Goal: Information Seeking & Learning: Learn about a topic

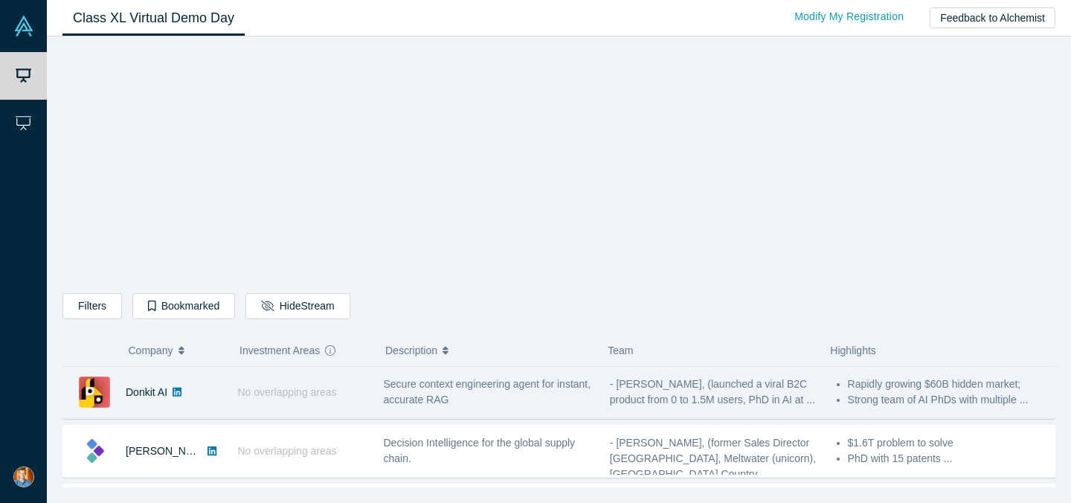
click at [410, 390] on span "Secure context engineering agent for instant, accurate RAG" at bounding box center [487, 392] width 207 height 28
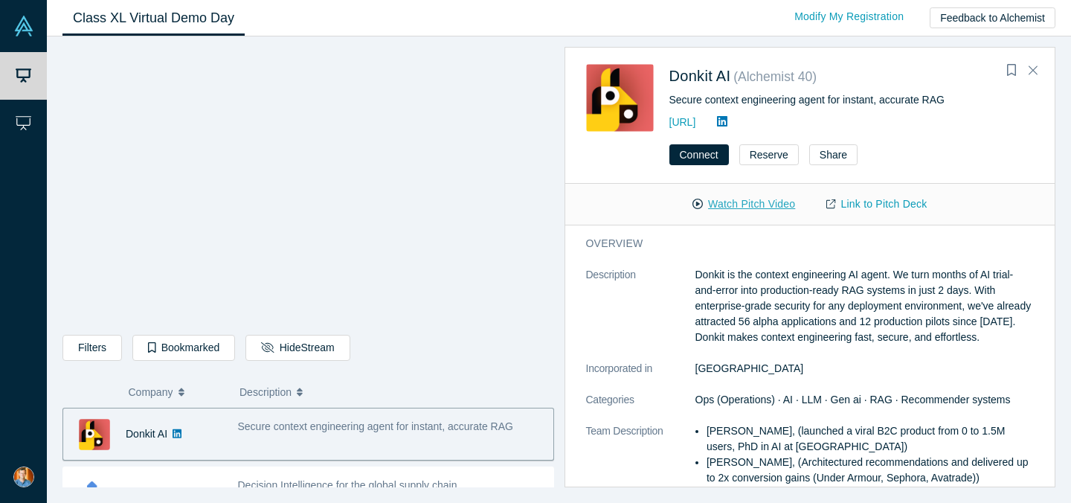
click at [726, 201] on button "Watch Pitch Video" at bounding box center [744, 204] width 134 height 26
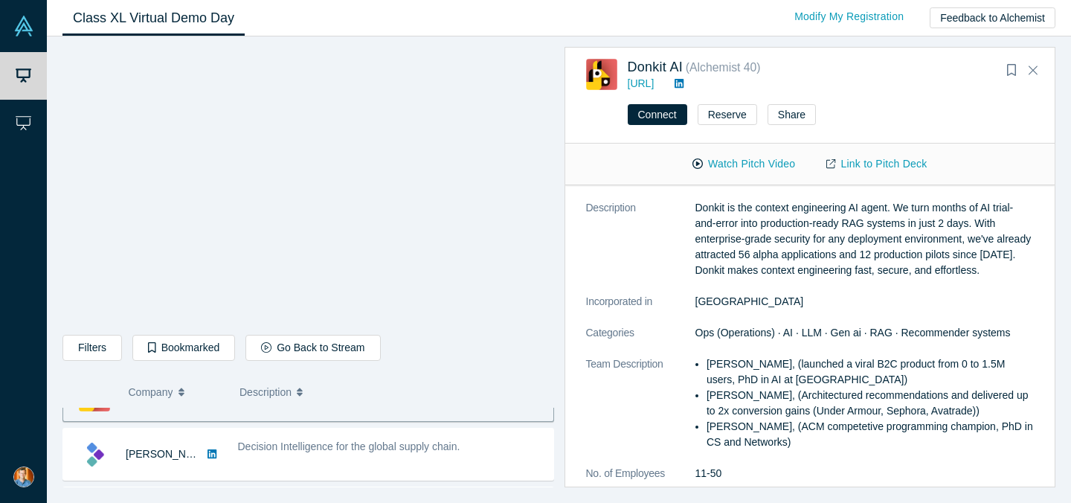
scroll to position [40, 0]
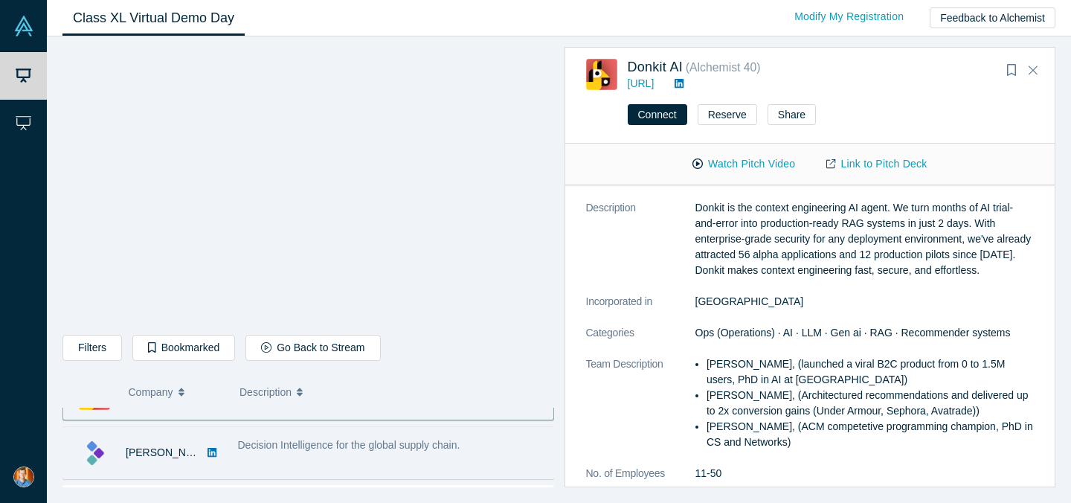
click at [397, 456] on div "Decision Intelligence for the global supply chain." at bounding box center [391, 452] width 323 height 47
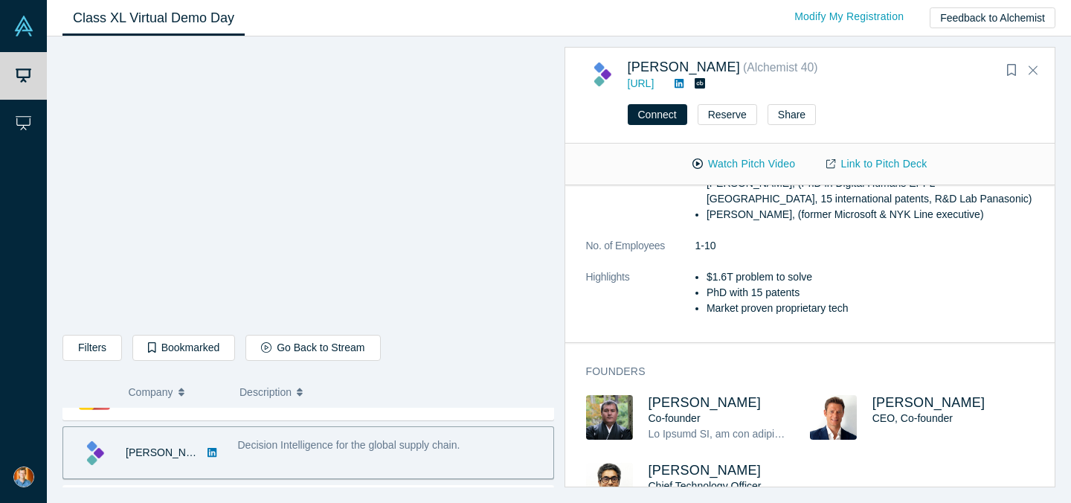
scroll to position [0, 0]
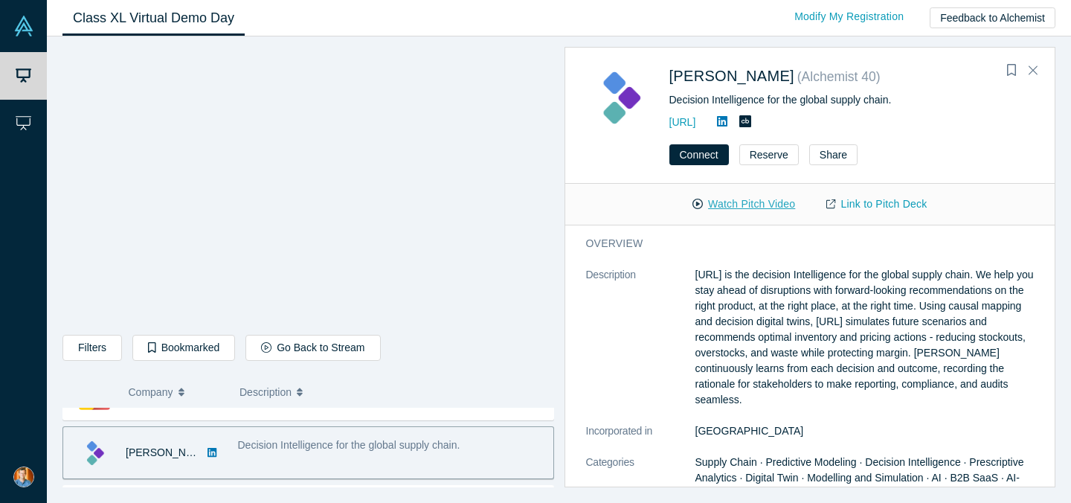
click at [732, 199] on button "Watch Pitch Video" at bounding box center [744, 204] width 134 height 26
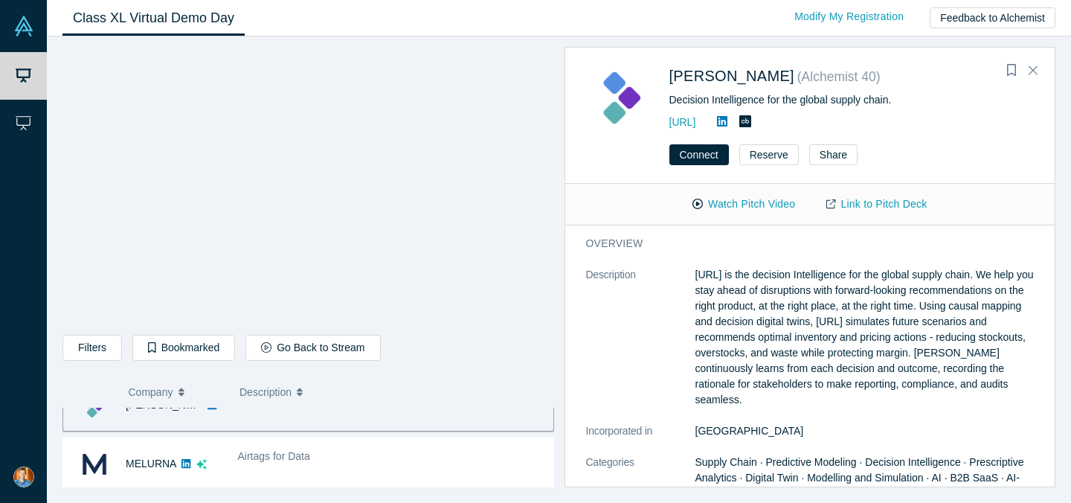
scroll to position [91, 0]
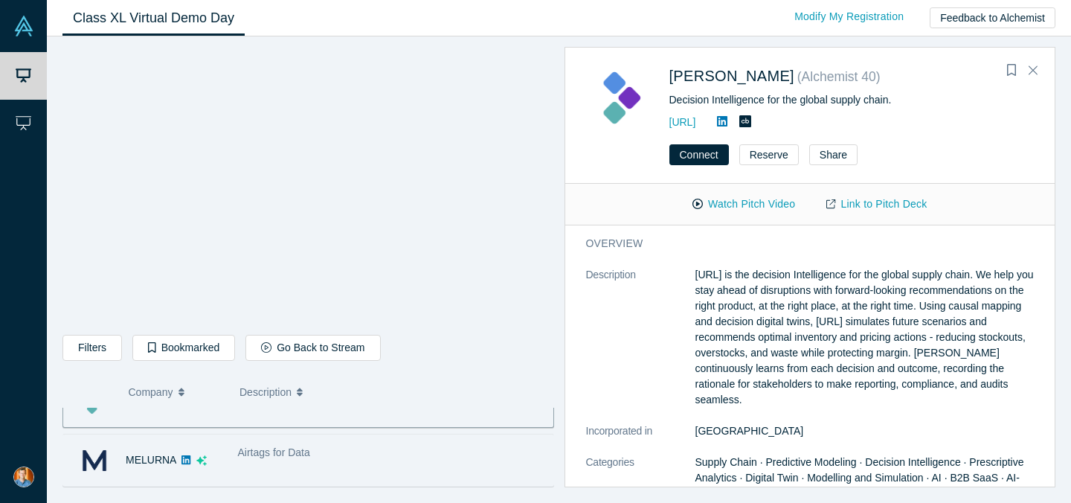
click at [343, 455] on div "Airtags for Data" at bounding box center [392, 453] width 308 height 16
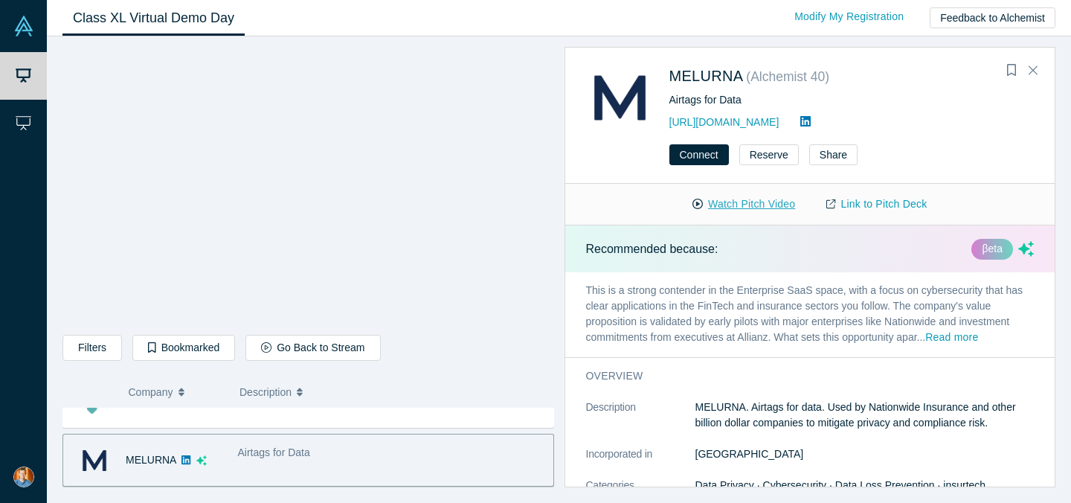
click at [746, 199] on button "Watch Pitch Video" at bounding box center [744, 204] width 134 height 26
click at [558, 259] on div "MELURNA ( Alchemist 40 ) Airtags for Data [URL][DOMAIN_NAME] Connect Reserve Sh…" at bounding box center [805, 267] width 502 height 440
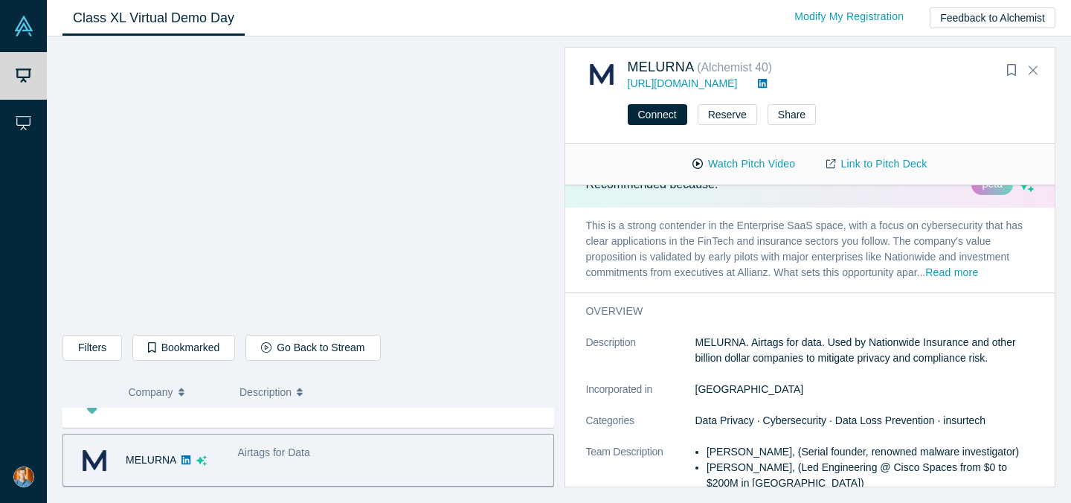
scroll to position [24, 0]
click at [1009, 65] on icon "Bookmark" at bounding box center [1011, 70] width 9 height 12
click at [665, 85] on link "[URL][DOMAIN_NAME]" at bounding box center [682, 83] width 110 height 12
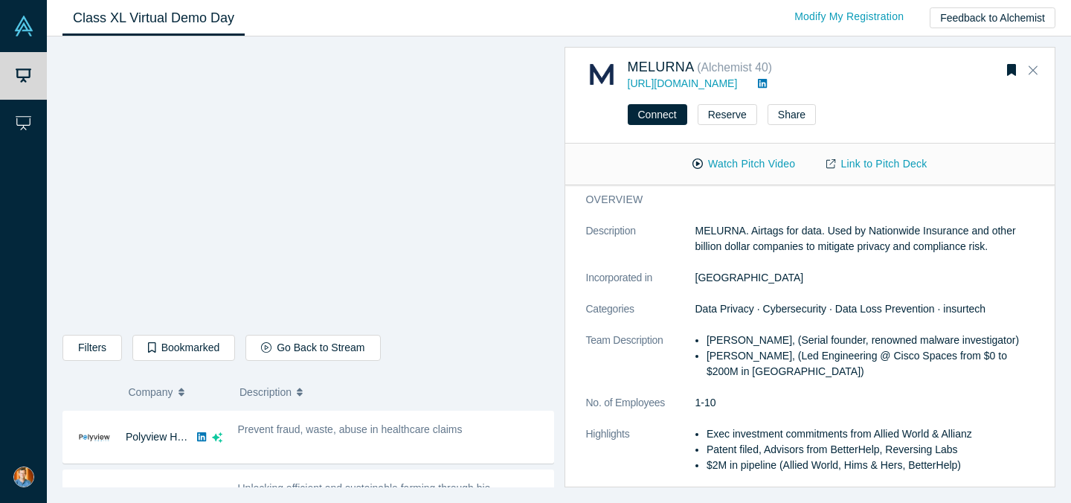
scroll to position [175, 0]
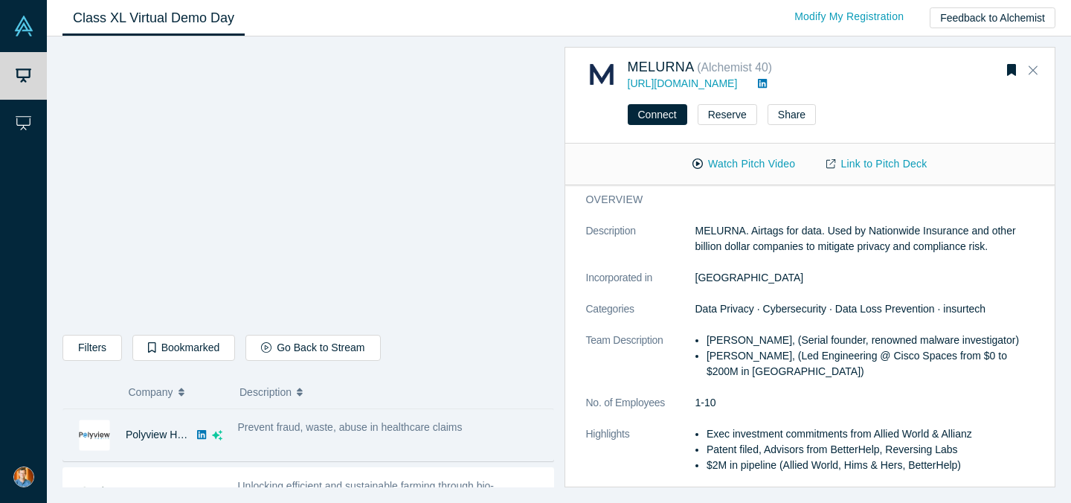
click at [294, 439] on div "Prevent fraud, waste, abuse in healthcare claims" at bounding box center [391, 434] width 323 height 47
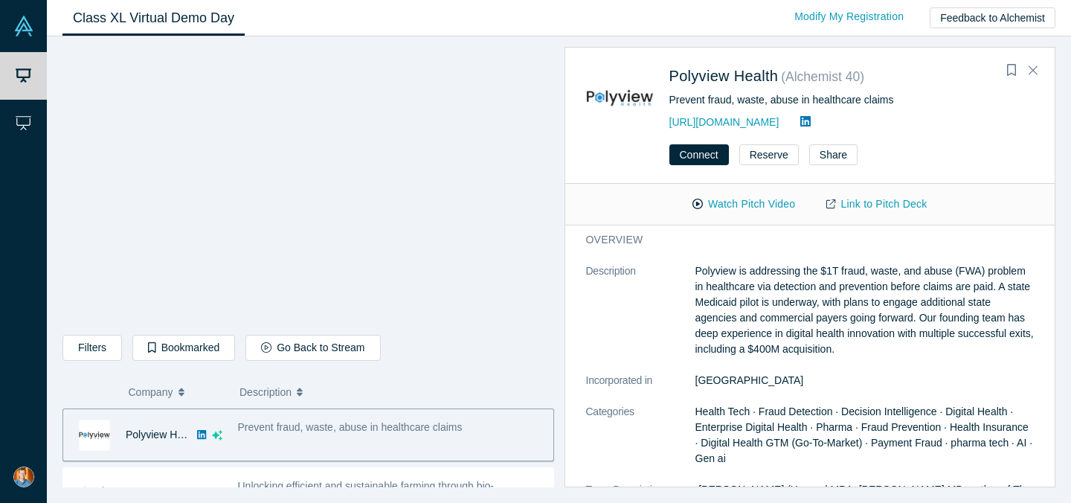
scroll to position [0, 0]
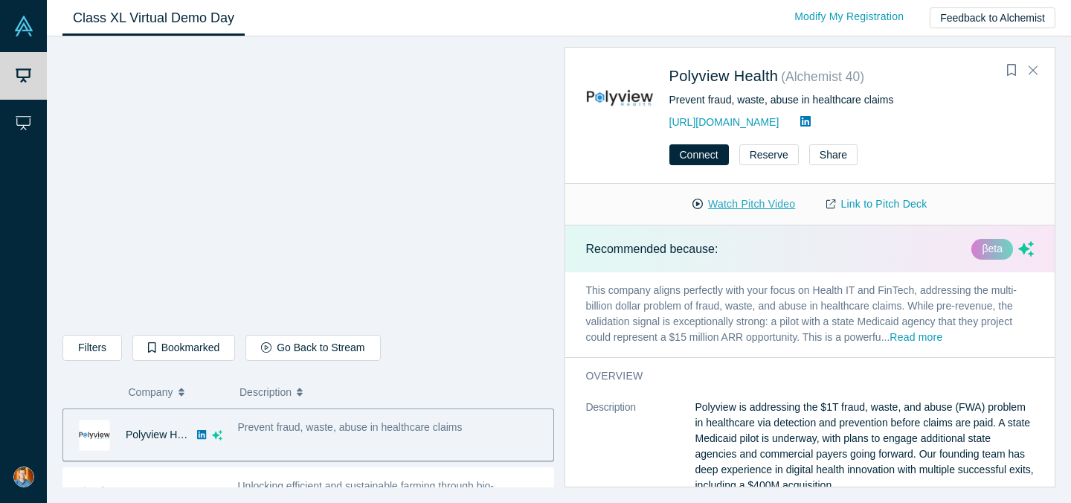
click at [738, 199] on button "Watch Pitch Video" at bounding box center [744, 204] width 134 height 26
click at [558, 317] on div "Polyview Health ( Alchemist 40 ) Prevent fraud, waste, abuse in healthcare clai…" at bounding box center [805, 267] width 502 height 440
click at [557, 379] on div "Polyview Health ( Alchemist 40 ) Prevent fraud, waste, abuse in healthcare clai…" at bounding box center [805, 267] width 502 height 440
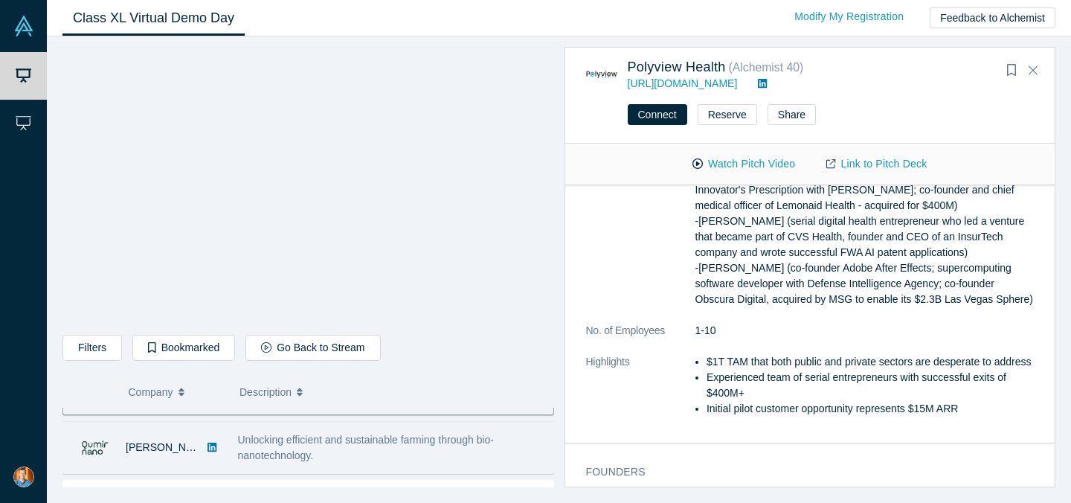
scroll to position [244, 0]
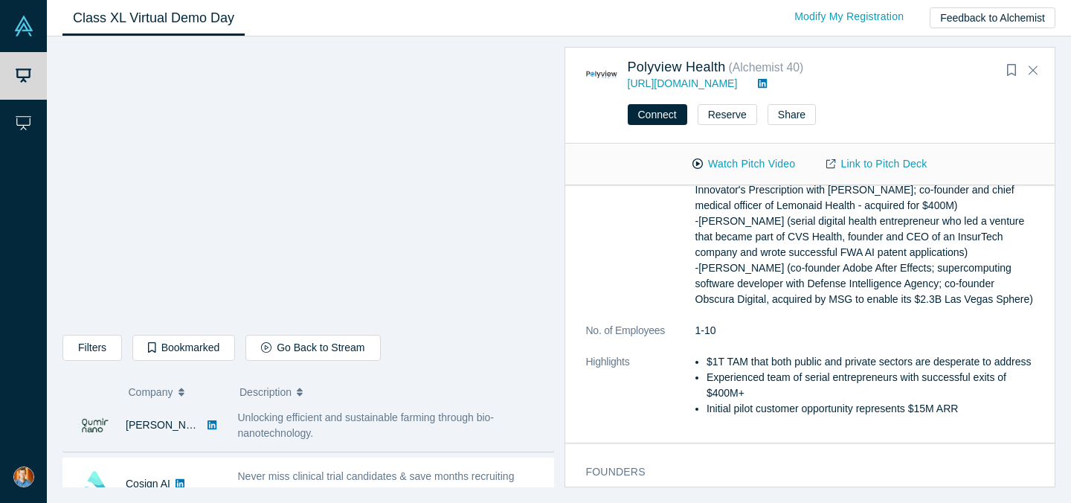
click at [342, 433] on div "Unlocking efficient and sustainable farming through bio-nanotechnology." at bounding box center [392, 425] width 308 height 31
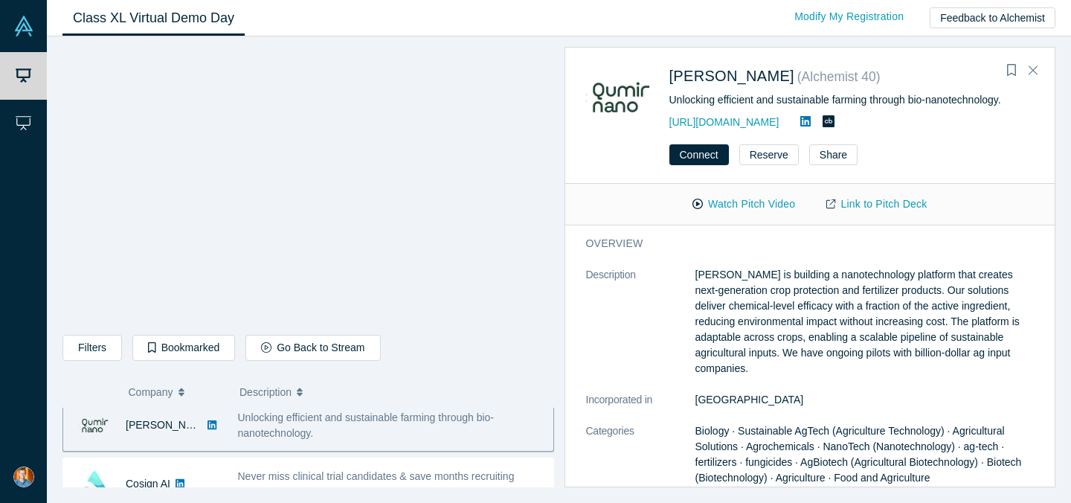
scroll to position [235, 0]
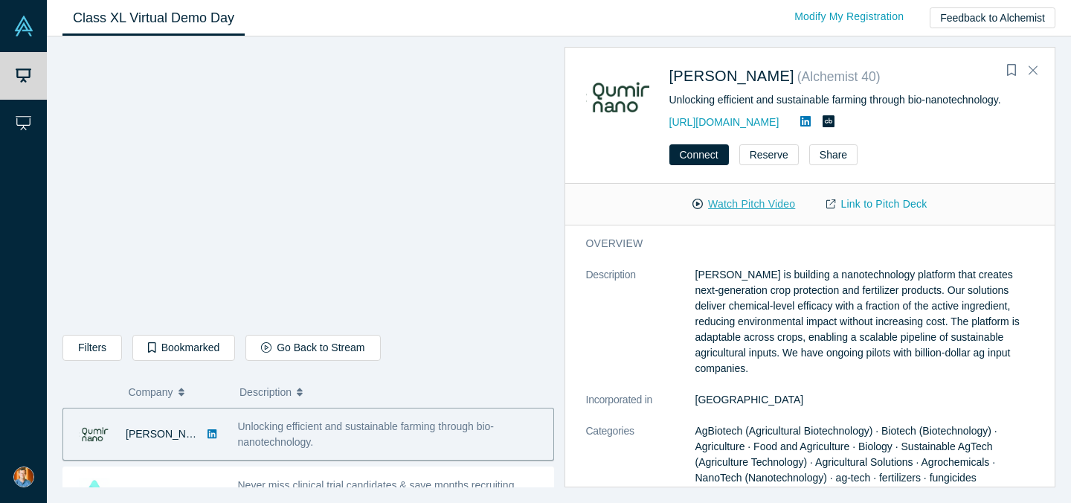
click at [742, 205] on button "Watch Pitch Video" at bounding box center [744, 204] width 134 height 26
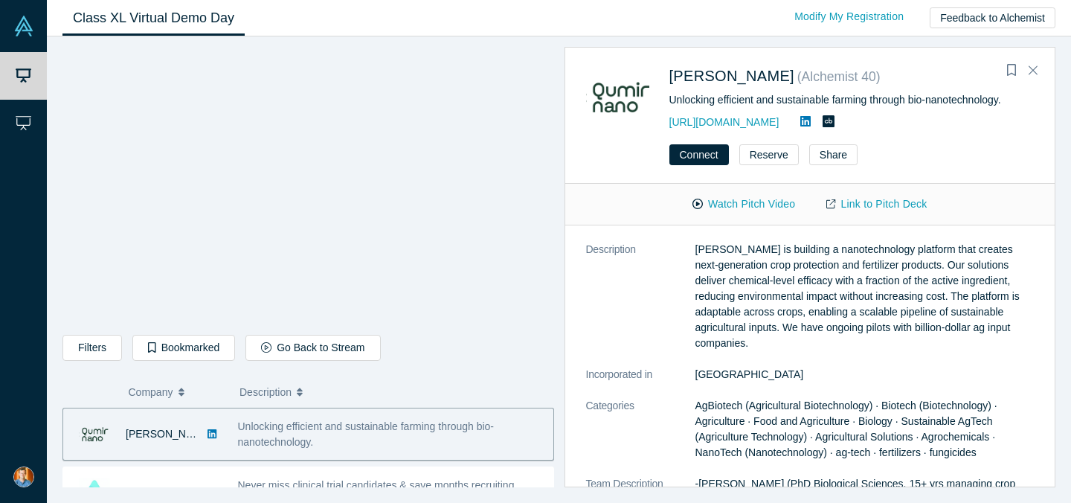
scroll to position [0, 0]
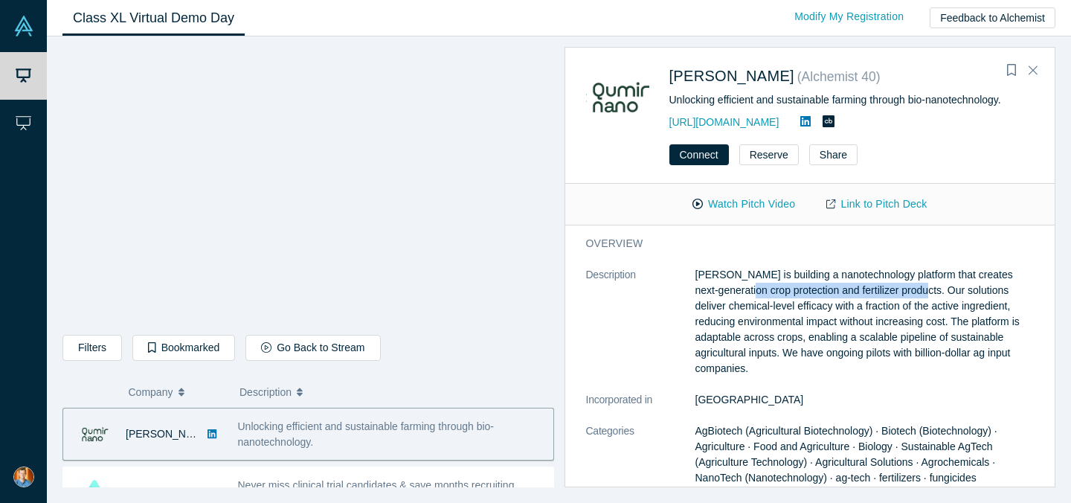
drag, startPoint x: 746, startPoint y: 291, endPoint x: 920, endPoint y: 288, distance: 174.7
click at [920, 288] on p "[PERSON_NAME] is building a nanotechnology platform that creates next-generatio…" at bounding box center [864, 321] width 339 height 109
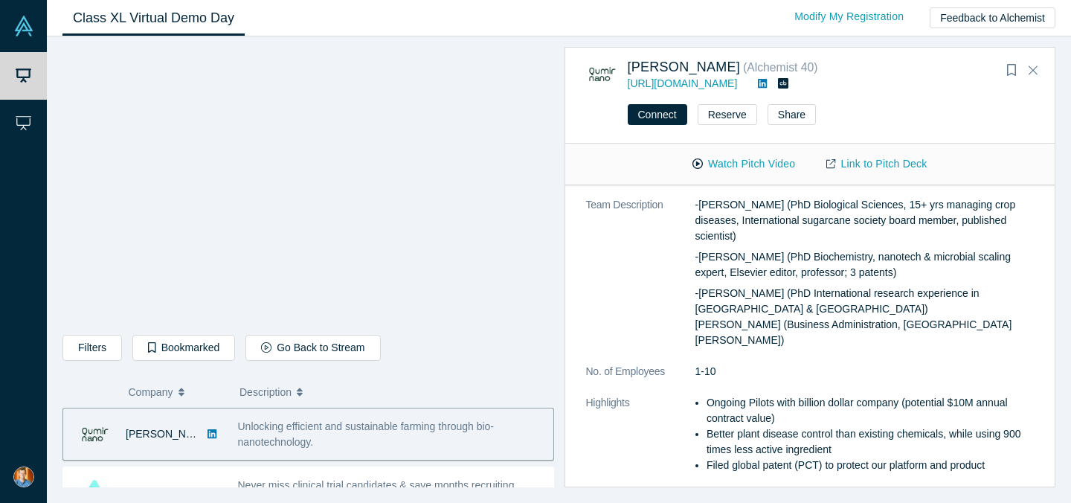
scroll to position [271, 0]
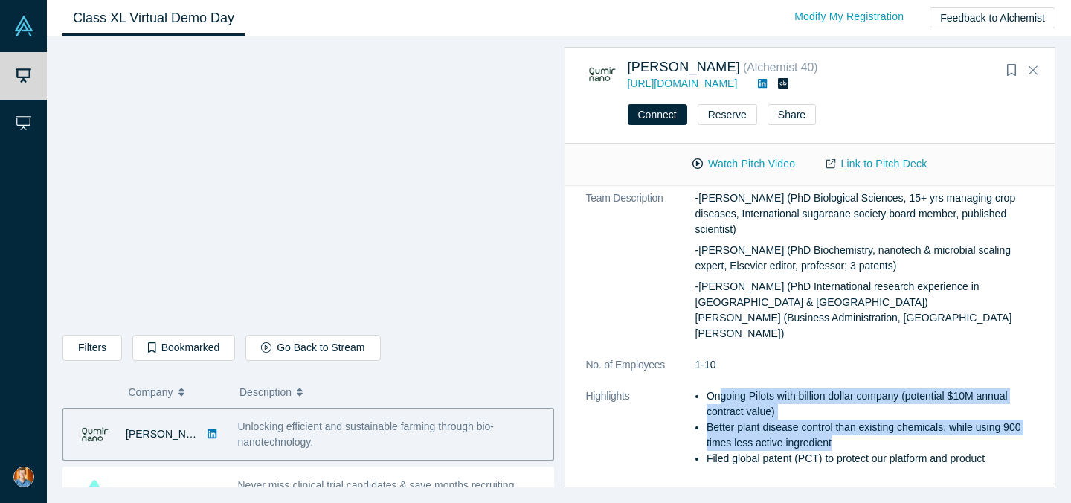
drag, startPoint x: 717, startPoint y: 364, endPoint x: 853, endPoint y: 409, distance: 143.4
click at [853, 409] on ul "Ongoing Pilots with billion dollar company (potential $10M annual contract valu…" at bounding box center [864, 427] width 339 height 78
click at [853, 419] on li "Better plant disease control than existing chemicals, while using 900 times les…" at bounding box center [869, 434] width 327 height 31
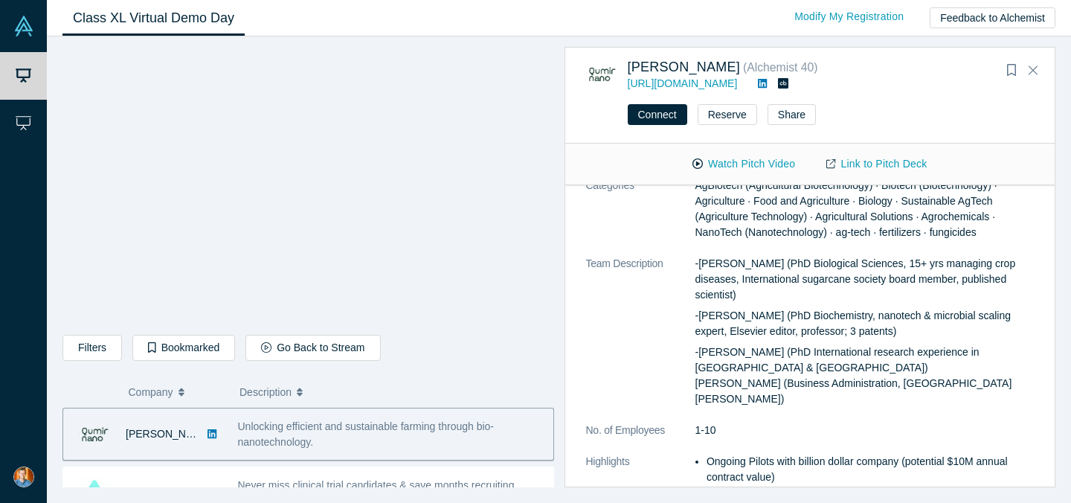
scroll to position [168, 0]
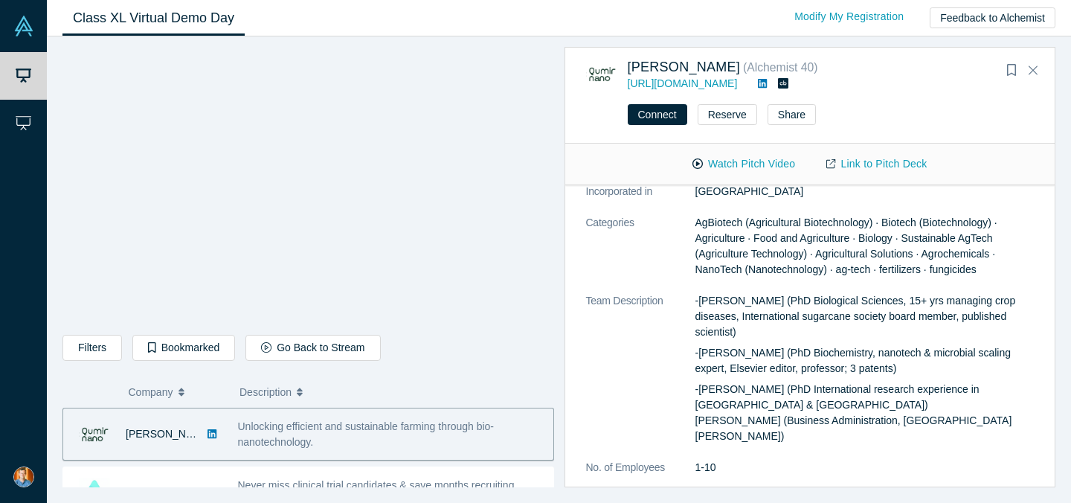
click at [766, 81] on icon at bounding box center [762, 83] width 9 height 10
click at [568, 354] on div "overview Description [PERSON_NAME] is building a nanotechnology platform that c…" at bounding box center [810, 306] width 490 height 578
click at [554, 358] on div "[PERSON_NAME] ( Alchemist 40 ) [URL][DOMAIN_NAME] Connect Reserve Share Watch P…" at bounding box center [805, 267] width 502 height 440
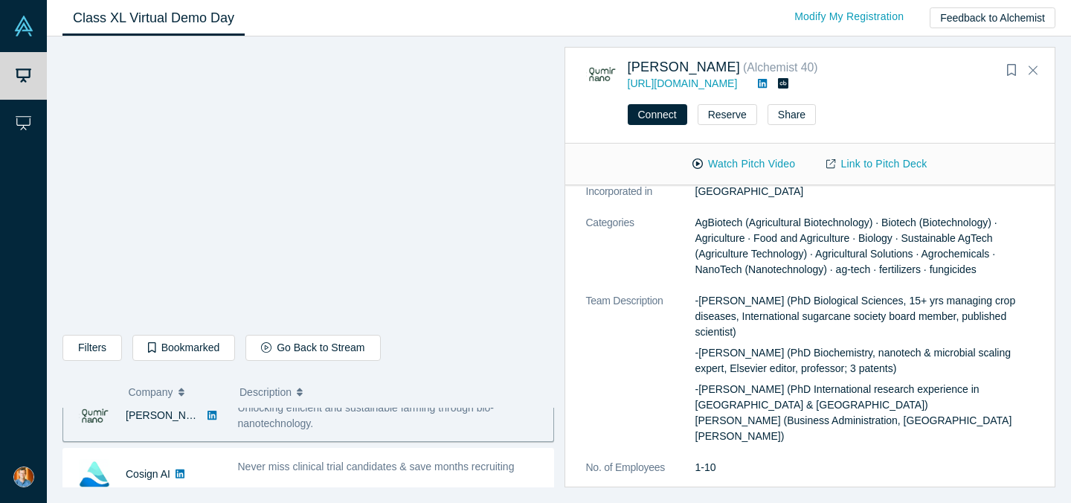
scroll to position [280, 0]
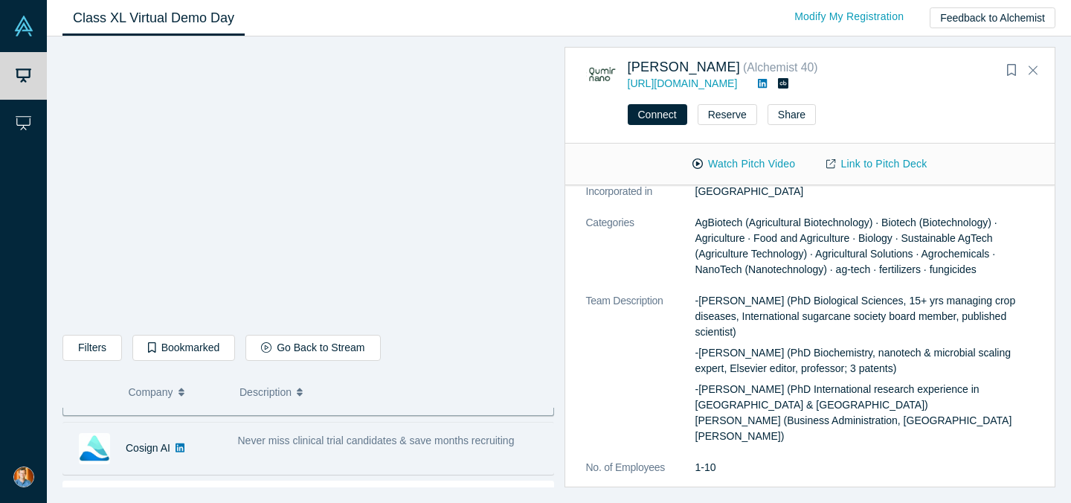
click at [274, 445] on span "Never miss clinical trial candidates & save months recruiting" at bounding box center [376, 440] width 277 height 12
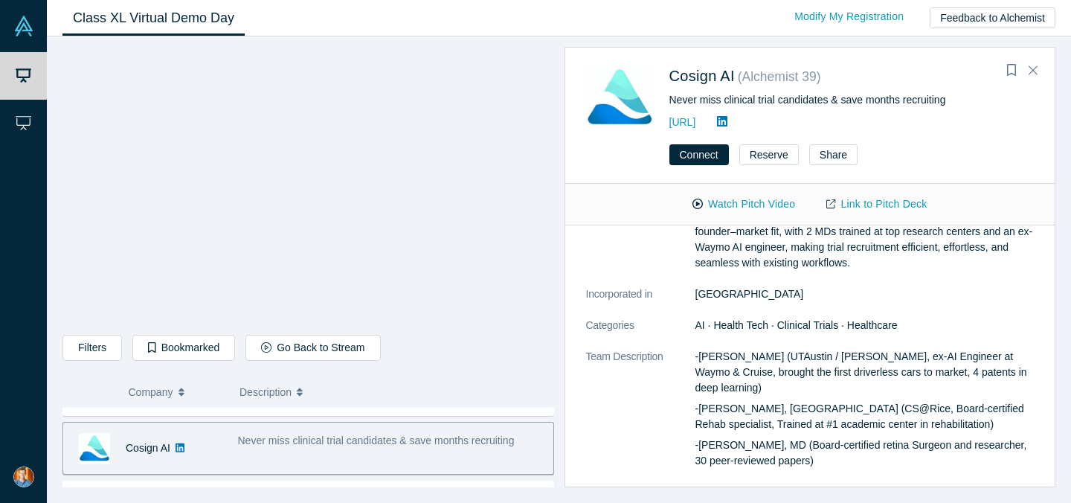
scroll to position [0, 0]
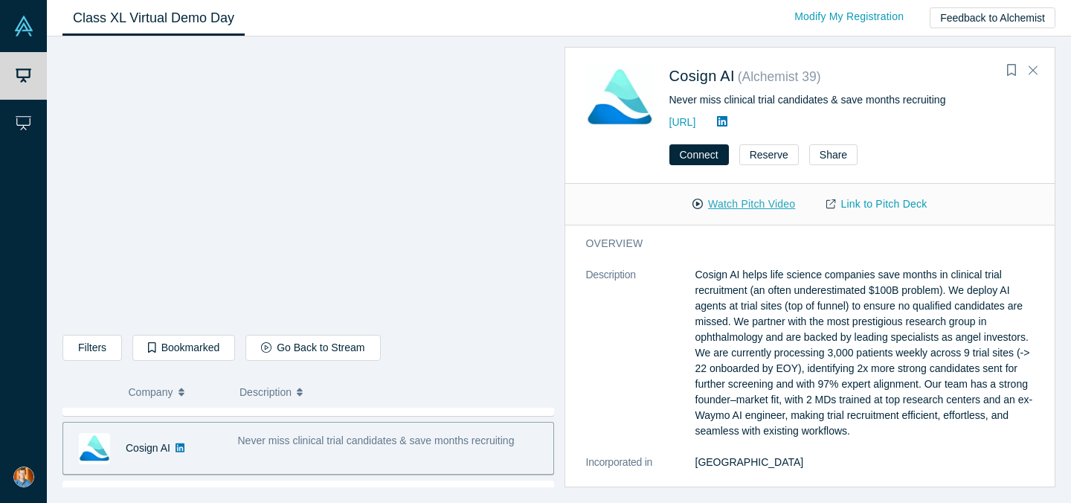
click at [730, 210] on button "Watch Pitch Video" at bounding box center [744, 204] width 134 height 26
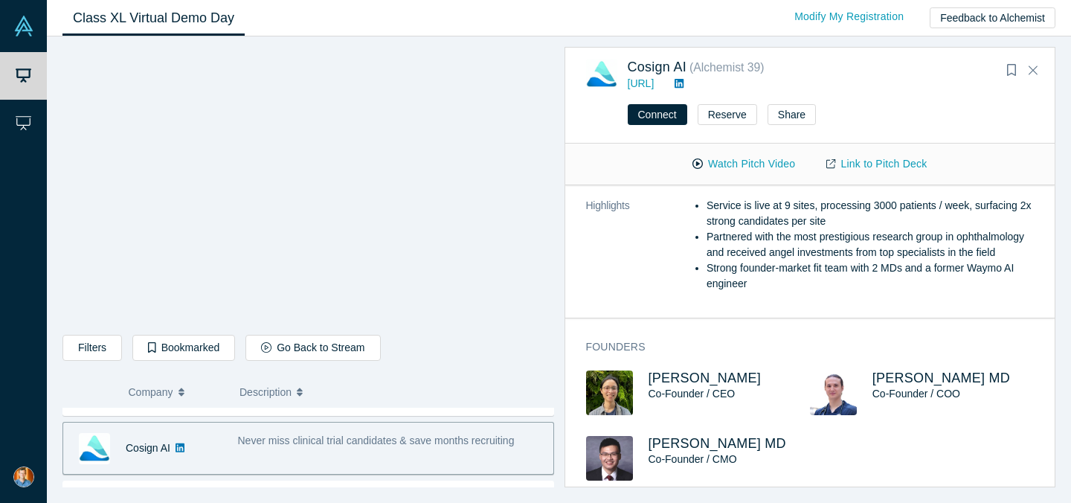
scroll to position [445, 0]
click at [897, 388] on span "Co-Founder / COO" at bounding box center [916, 394] width 88 height 12
click at [894, 371] on span "[PERSON_NAME] MD" at bounding box center [941, 378] width 138 height 15
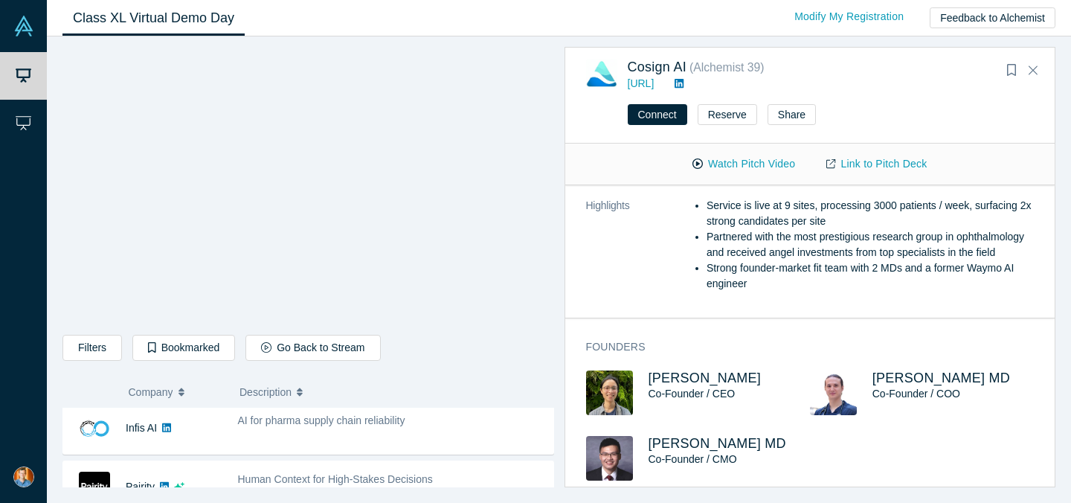
scroll to position [355, 0]
click at [450, 428] on div "AI for pharma supply chain reliability" at bounding box center [392, 424] width 308 height 16
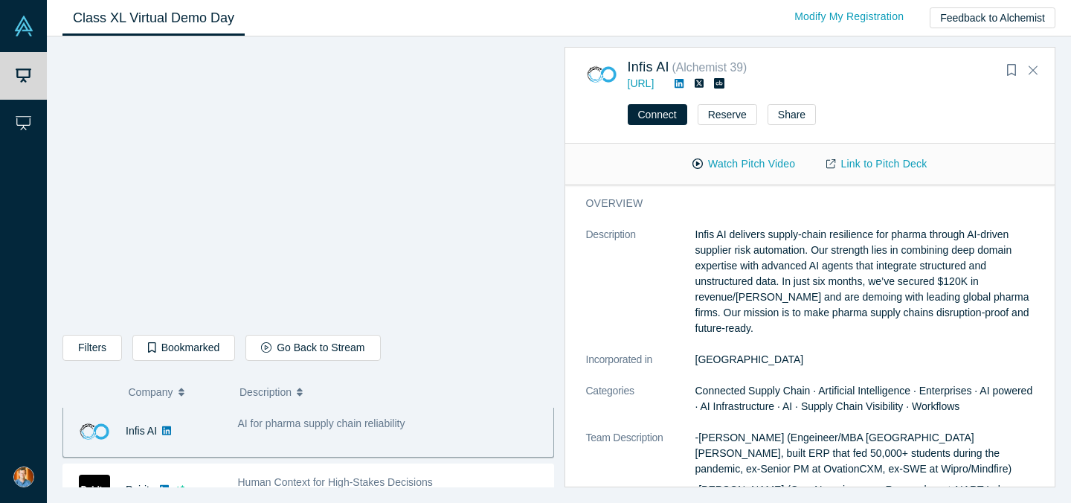
scroll to position [352, 0]
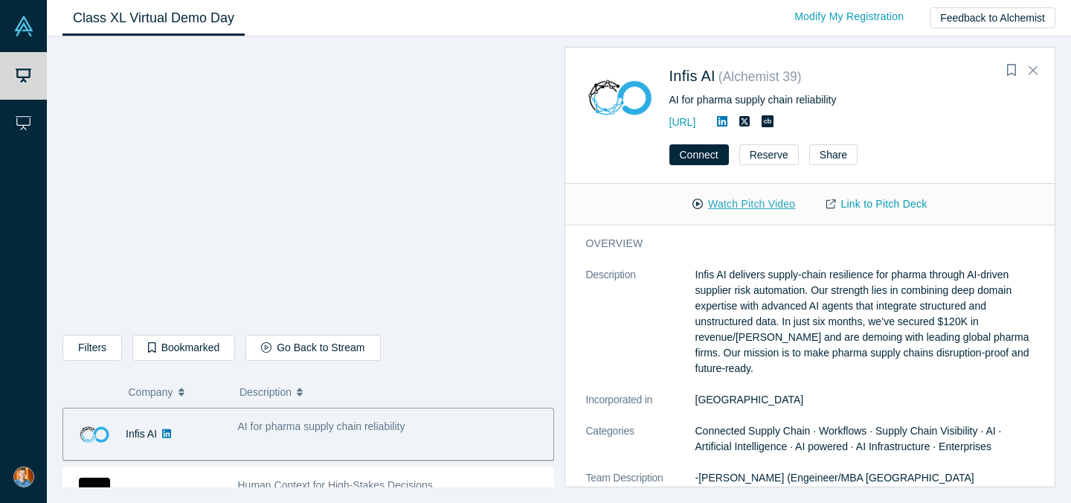
click at [738, 201] on button "Watch Pitch Video" at bounding box center [744, 204] width 134 height 26
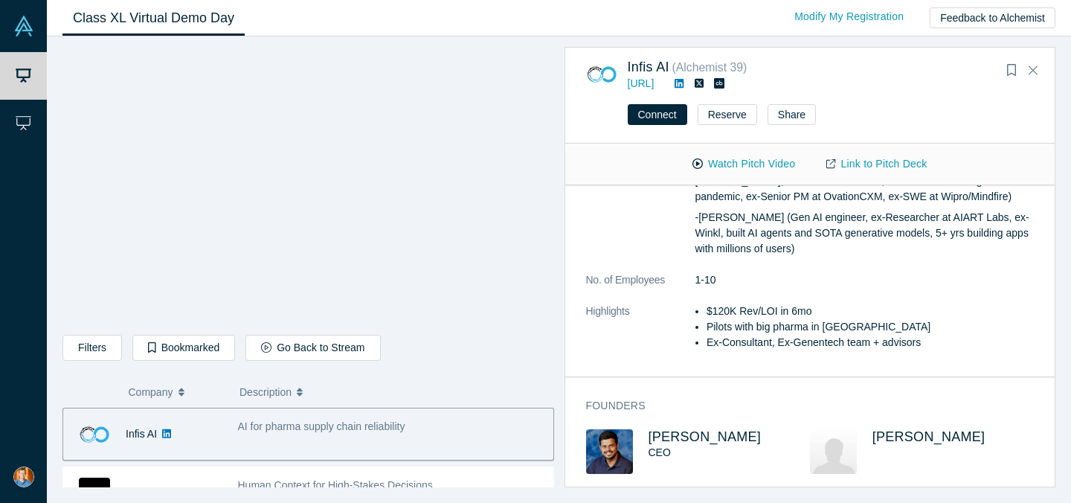
scroll to position [272, 0]
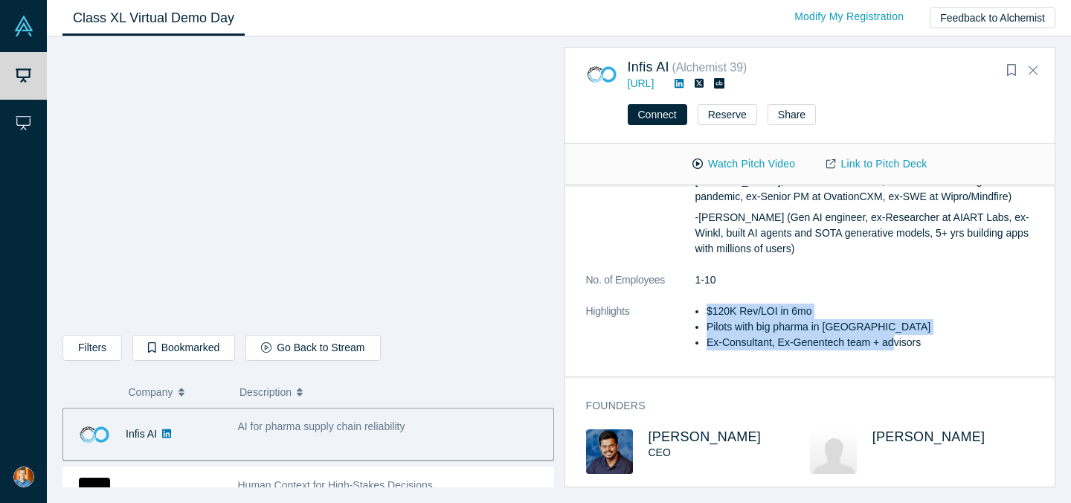
drag, startPoint x: 707, startPoint y: 310, endPoint x: 897, endPoint y: 343, distance: 192.4
click at [897, 343] on ul "$120K Rev/LOI in 6mo Pilots with big pharma in US Ex-Consultant, Ex-Genentech t…" at bounding box center [864, 326] width 339 height 47
click at [897, 343] on li "Ex-Consultant, Ex-Genentech team + advisors" at bounding box center [869, 343] width 327 height 16
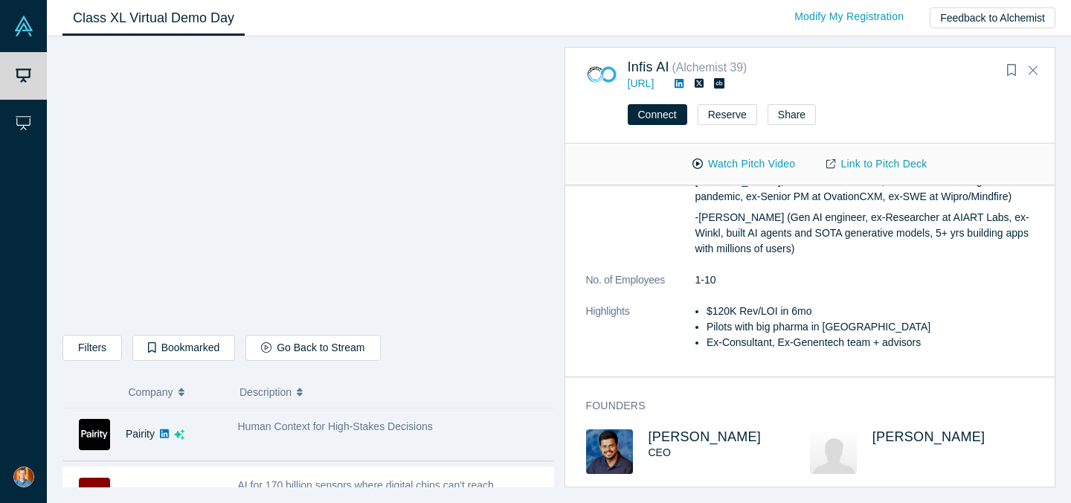
scroll to position [412, 0]
click at [324, 444] on div "Human Context for High-Stakes Decisions" at bounding box center [391, 433] width 323 height 47
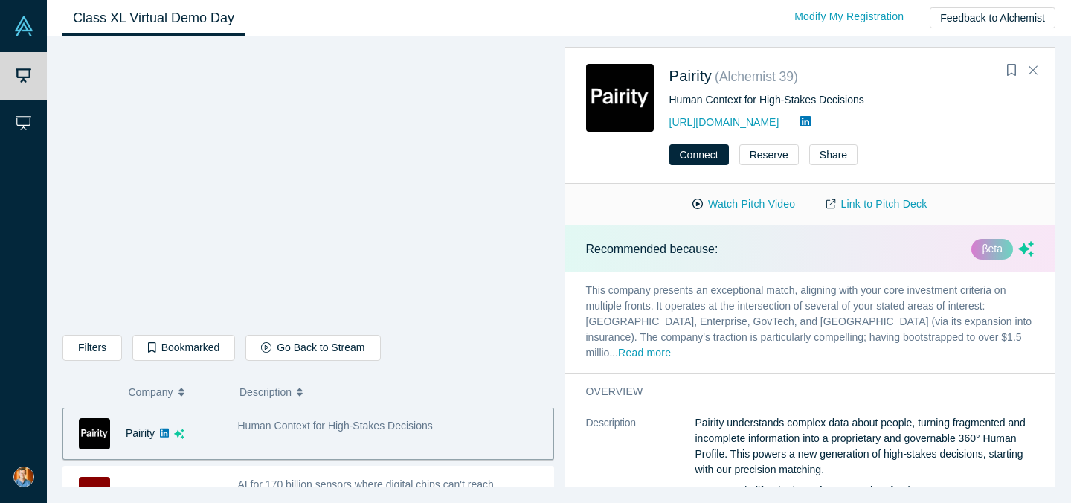
scroll to position [411, 0]
click at [742, 207] on button "Watch Pitch Video" at bounding box center [744, 204] width 134 height 26
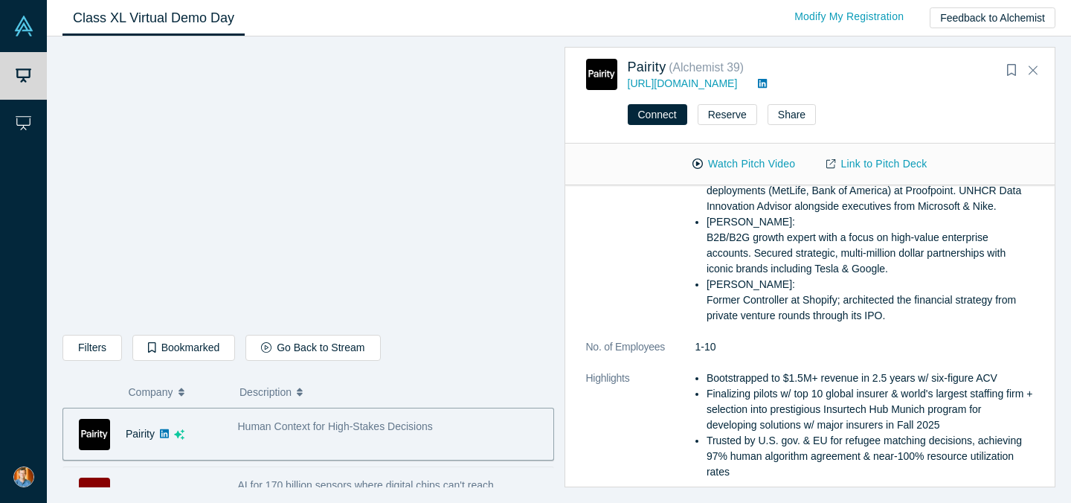
scroll to position [451, 0]
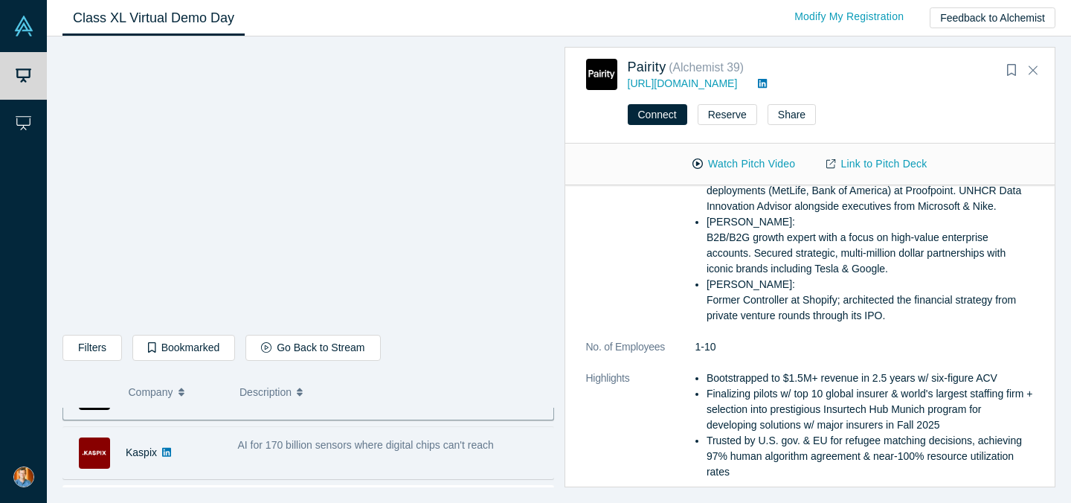
click at [343, 455] on div "AI for 170 billion sensors where digital chips can't reach" at bounding box center [391, 452] width 323 height 47
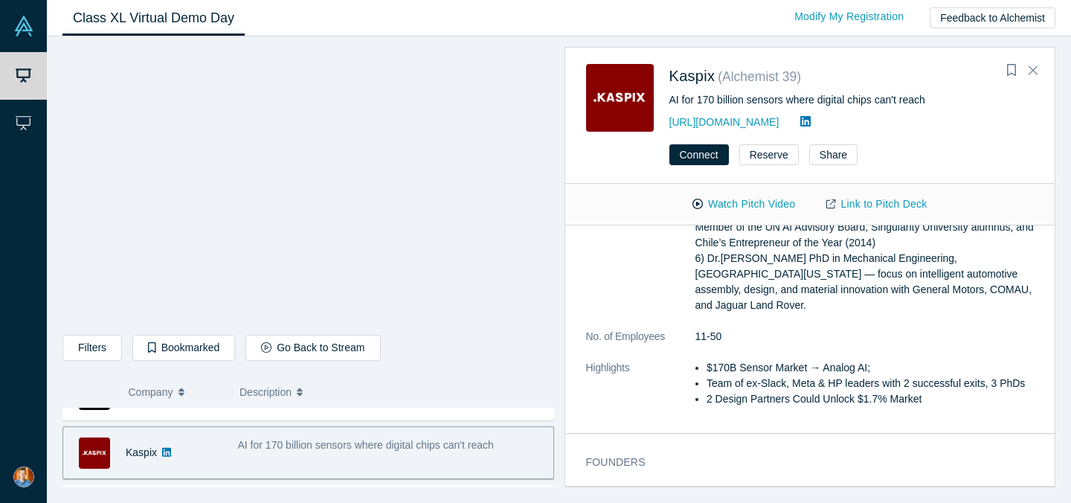
scroll to position [0, 0]
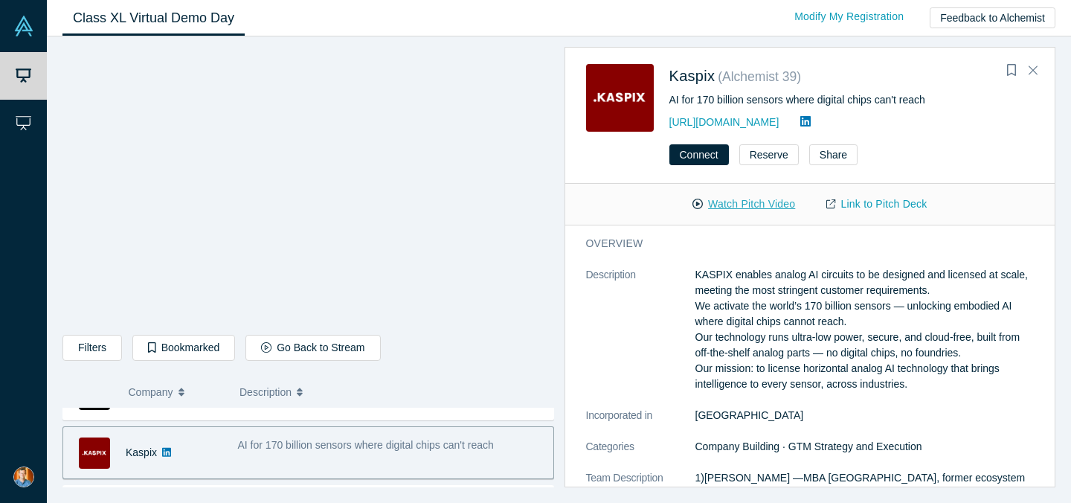
click at [730, 201] on button "Watch Pitch Video" at bounding box center [744, 204] width 134 height 26
click at [800, 122] on icon at bounding box center [805, 121] width 10 height 12
